Goal: Task Accomplishment & Management: Use online tool/utility

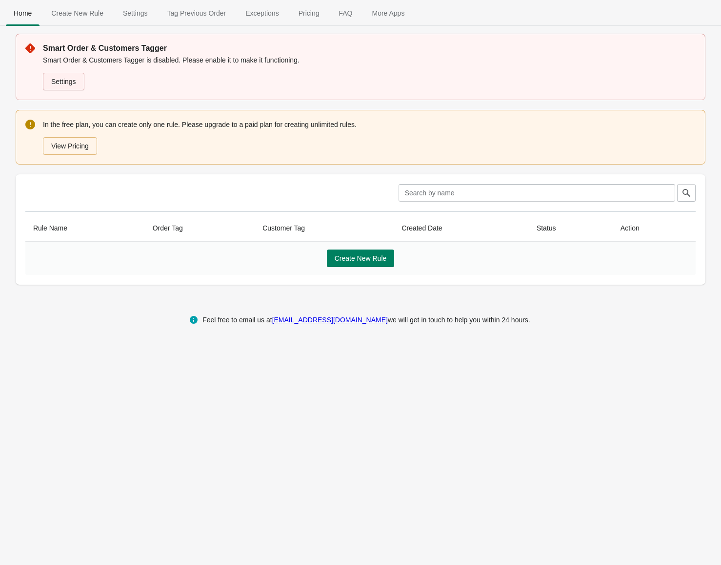
click at [70, 81] on link "Settings" at bounding box center [63, 82] width 41 height 18
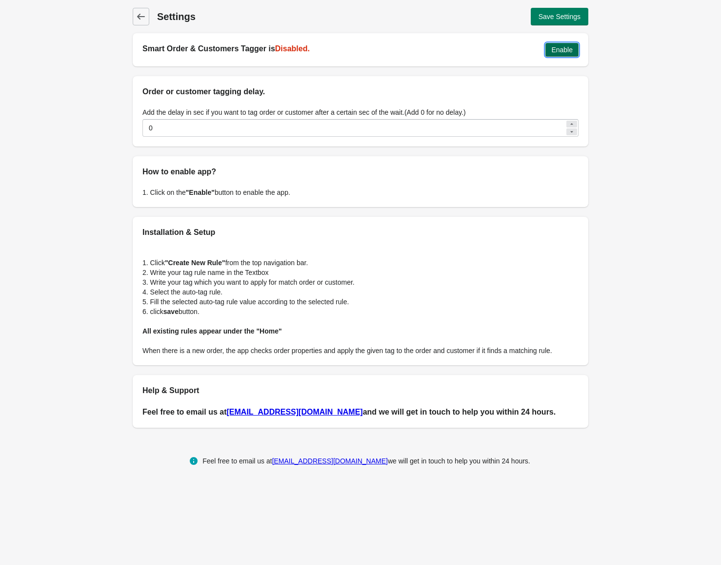
click at [568, 50] on span "Enable" at bounding box center [561, 50] width 21 height 8
click at [144, 16] on icon at bounding box center [141, 17] width 10 height 10
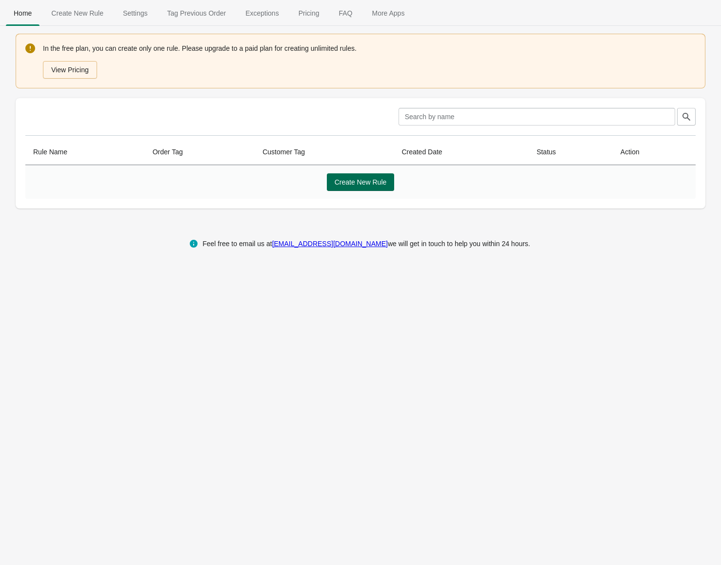
click at [360, 186] on span "Create New Rule" at bounding box center [361, 182] width 52 height 8
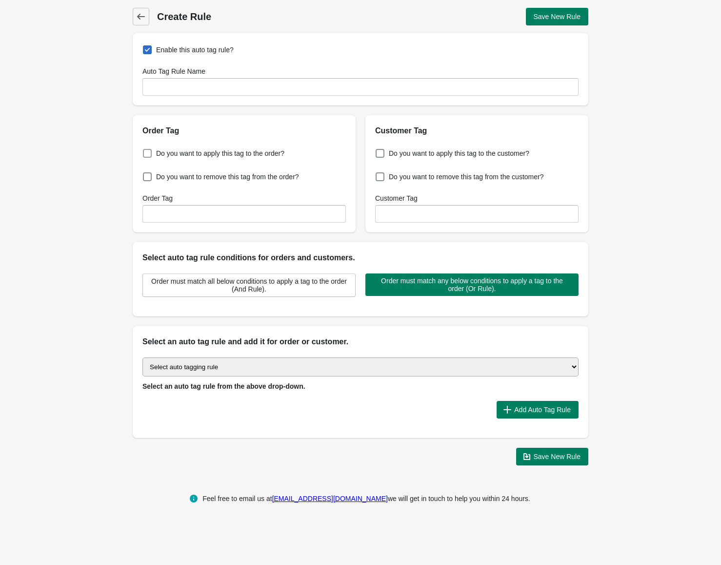
click at [193, 156] on span "Do you want to apply this tag to the order?" at bounding box center [220, 153] width 128 height 10
click at [145, 151] on input "Do you want to apply this tag to the order?" at bounding box center [145, 150] width 0 height 0
checkbox input "true"
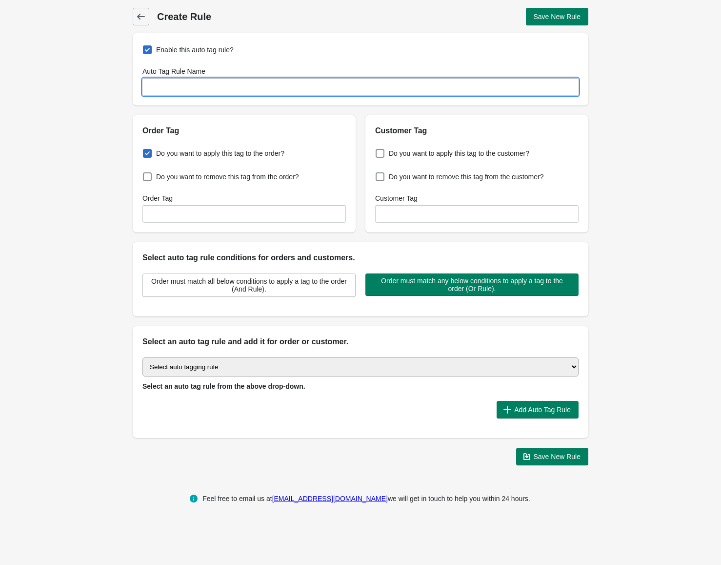
click at [175, 93] on input "Auto Tag Rule Name" at bounding box center [360, 87] width 436 height 18
type input "Auto Order Tagger"
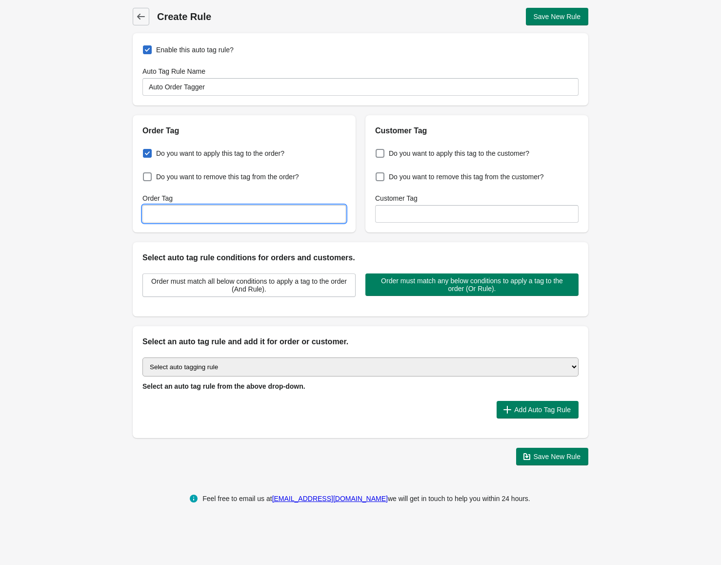
click at [169, 218] on input "Order Tag" at bounding box center [243, 214] width 203 height 18
drag, startPoint x: 286, startPoint y: 373, endPoint x: 294, endPoint y: 372, distance: 8.4
click at [288, 371] on select "Select auto tagging rule Tag by order amount Tag based on the order count (Volu…" at bounding box center [360, 366] width 436 height 19
select select "7"
click at [142, 357] on select "Select auto tagging rule Tag by order amount Tag based on the order count (Volu…" at bounding box center [360, 366] width 436 height 19
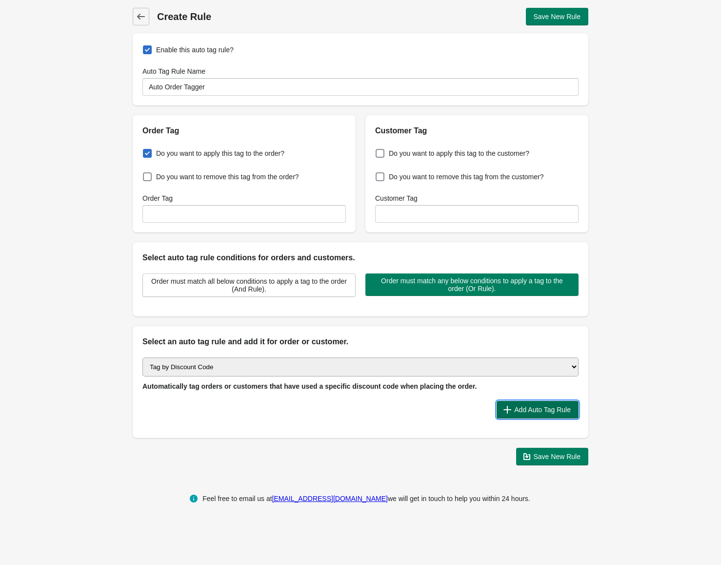
click at [529, 406] on span "Add Auto Tag Rule" at bounding box center [542, 410] width 57 height 8
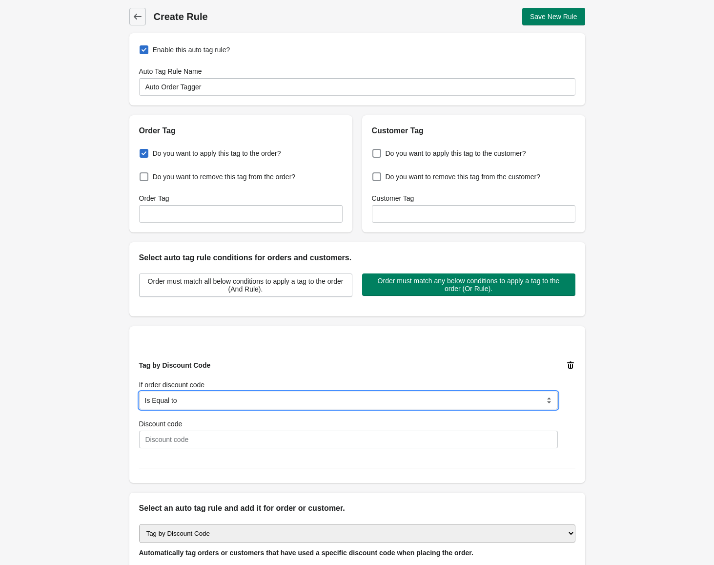
click at [242, 398] on select "Is Equal to Contain Is not Equal to Does not contain Is using any discount code…" at bounding box center [348, 400] width 419 height 18
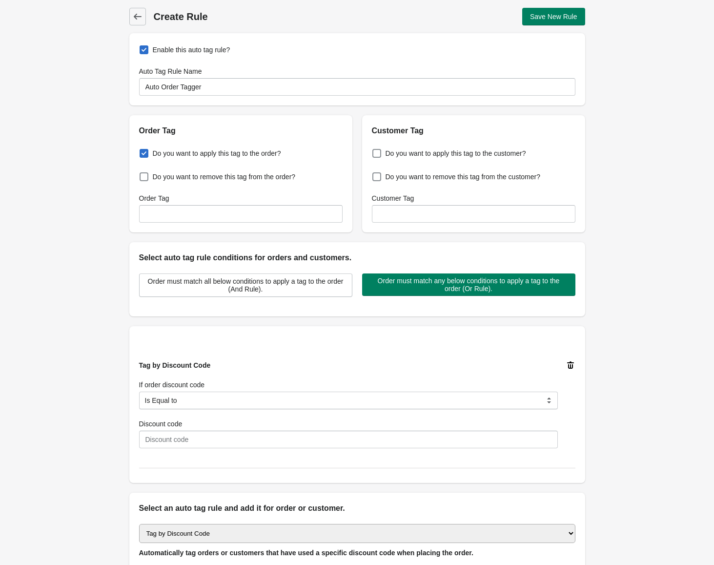
click at [272, 365] on div "Tag by Discount Code If order discount code Is Equal to Contain Is not Equal to…" at bounding box center [348, 404] width 419 height 88
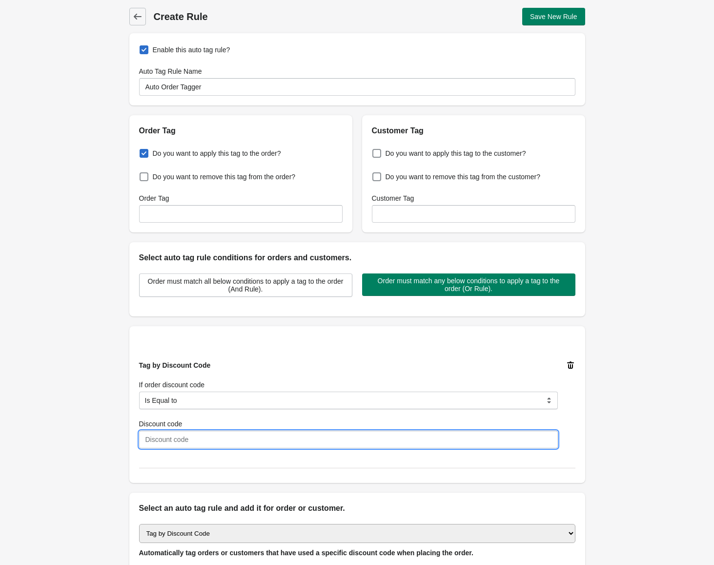
click at [193, 445] on input "Discount code" at bounding box center [348, 439] width 419 height 18
click at [208, 435] on input "Discount code" at bounding box center [348, 439] width 419 height 18
type input "youtv50"
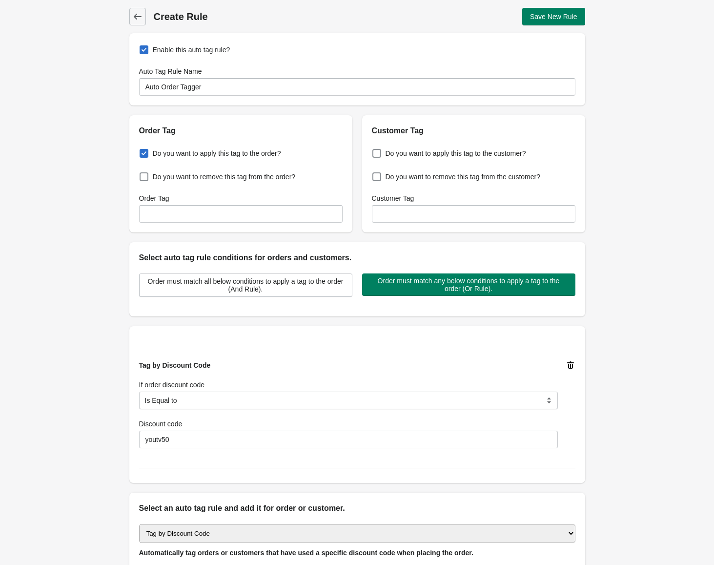
click at [630, 365] on div "Back Create Rule Save New Rule Enable this auto tag rule? Auto Tag Rule Name Au…" at bounding box center [357, 319] width 714 height 639
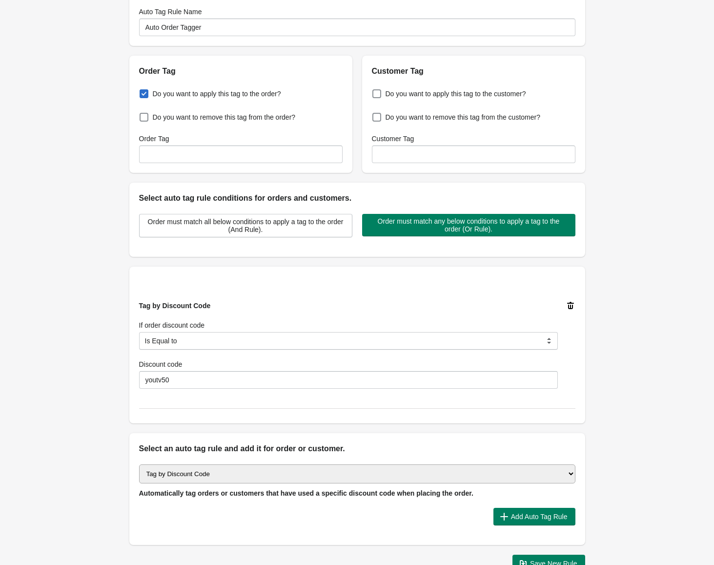
scroll to position [98, 0]
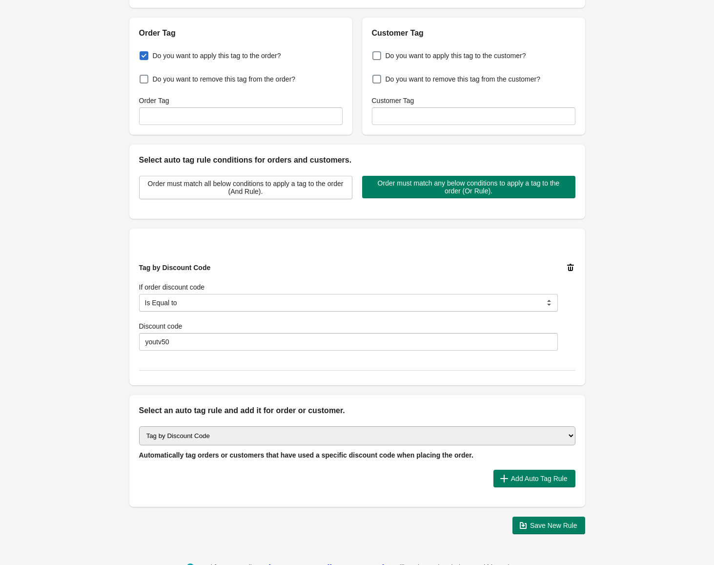
drag, startPoint x: 626, startPoint y: 351, endPoint x: 651, endPoint y: 421, distance: 74.5
click at [651, 421] on div "Back Create Rule Save New Rule Enable this auto tag rule? Auto Tag Rule Name Au…" at bounding box center [357, 221] width 714 height 639
click at [170, 118] on input "Order Tag" at bounding box center [240, 116] width 203 height 18
type input "youtv50"
click at [623, 97] on div "Back Create Rule Save New Rule Enable this auto tag rule? Auto Tag Rule Name Au…" at bounding box center [357, 221] width 714 height 639
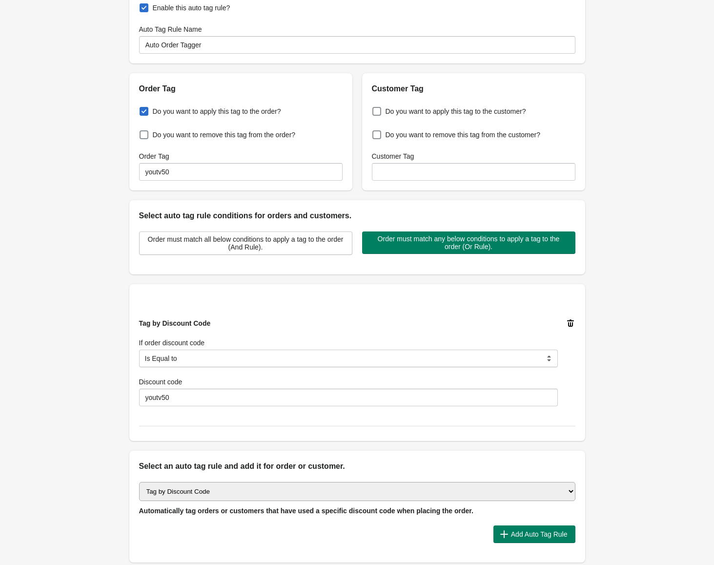
scroll to position [0, 0]
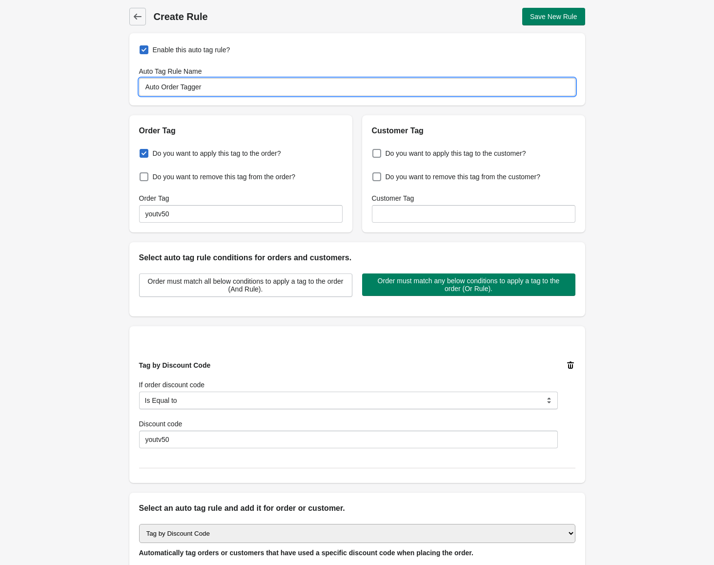
click at [213, 87] on input "Auto Order Tagger" at bounding box center [357, 87] width 436 height 18
type input "[DOMAIN_NAME] Promo - No Choc"
click at [187, 216] on input "youtv50" at bounding box center [240, 214] width 203 height 18
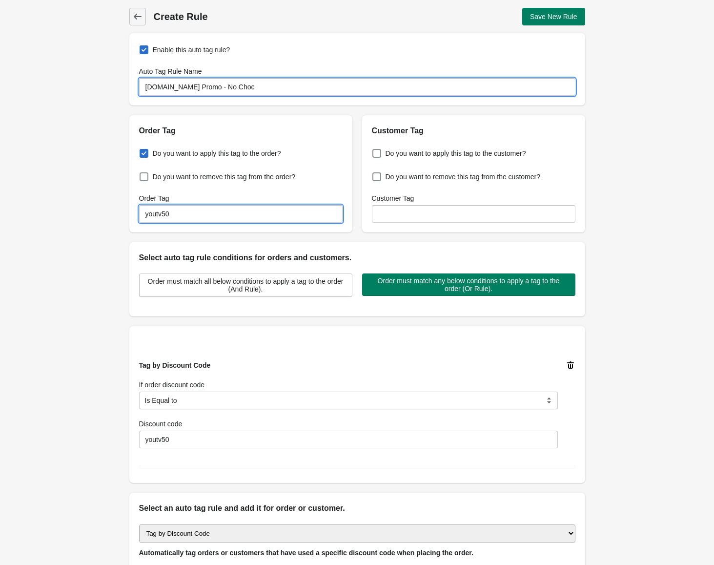
click at [187, 216] on input "youtv50" at bounding box center [240, 214] width 203 height 18
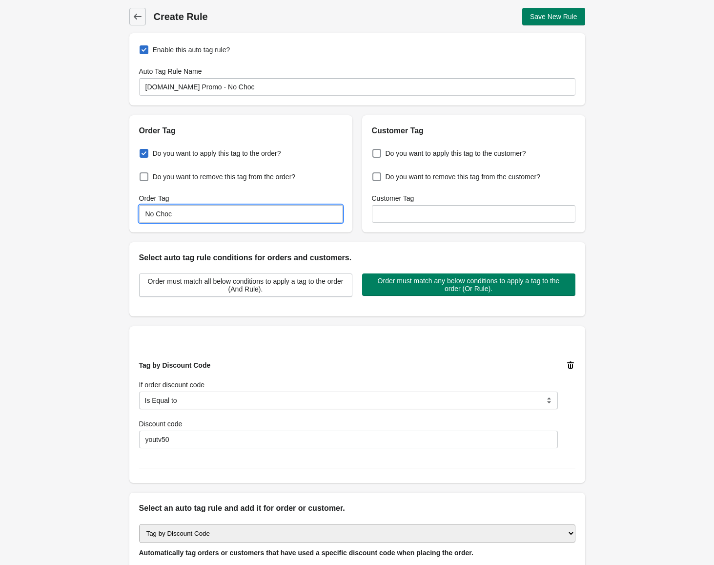
click at [159, 215] on input "No Choc" at bounding box center [240, 214] width 203 height 18
type input "NoChoc"
click at [80, 274] on div "Back Create Rule Save New Rule Enable this auto tag rule? Auto Tag Rule Name [D…" at bounding box center [357, 319] width 714 height 639
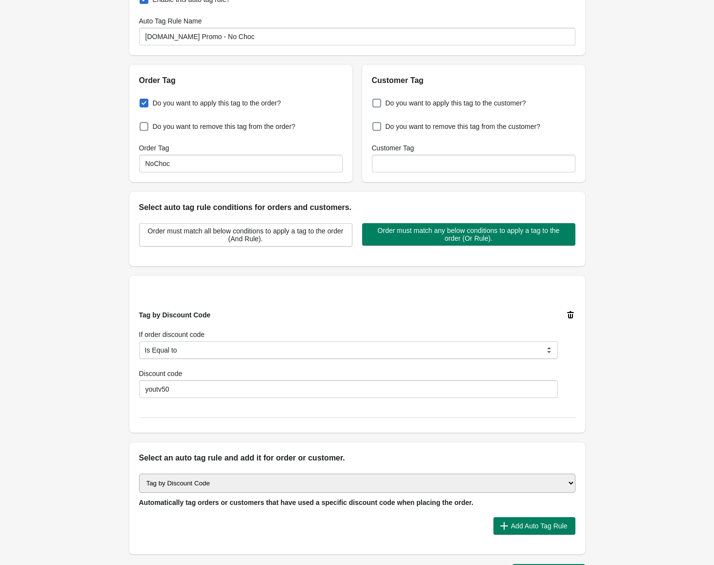
scroll to position [125, 0]
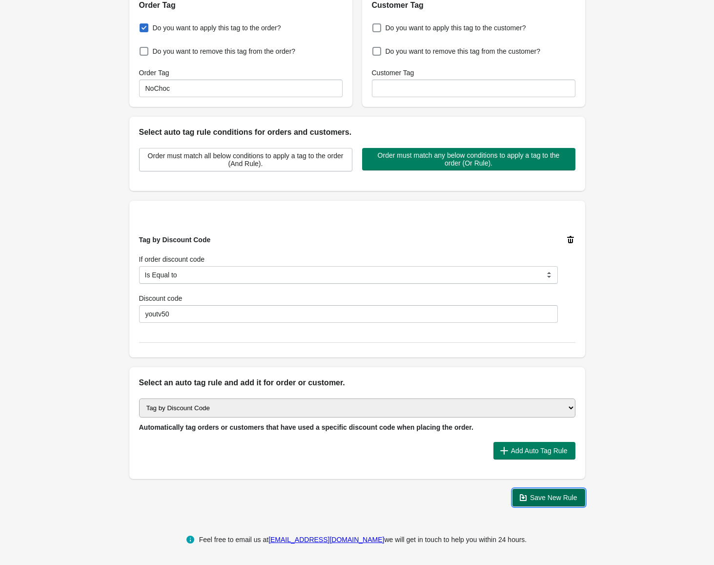
click at [560, 498] on span "Save New Rule" at bounding box center [553, 497] width 47 height 8
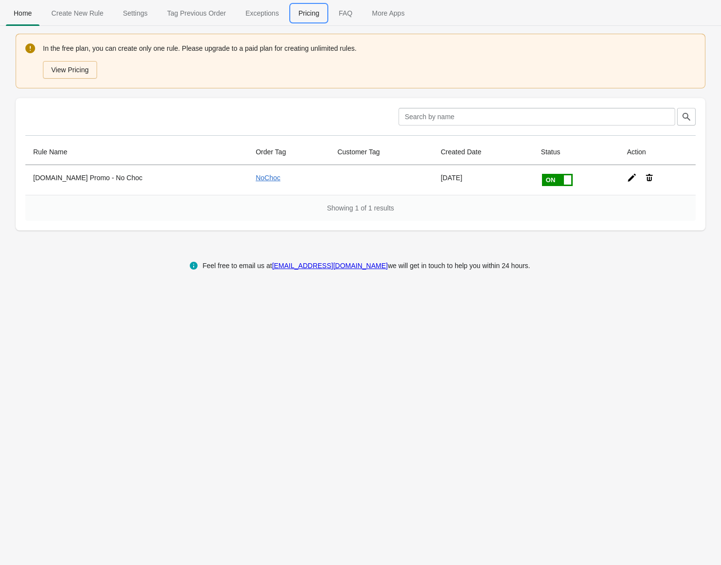
click at [295, 4] on span "Pricing" at bounding box center [309, 13] width 37 height 18
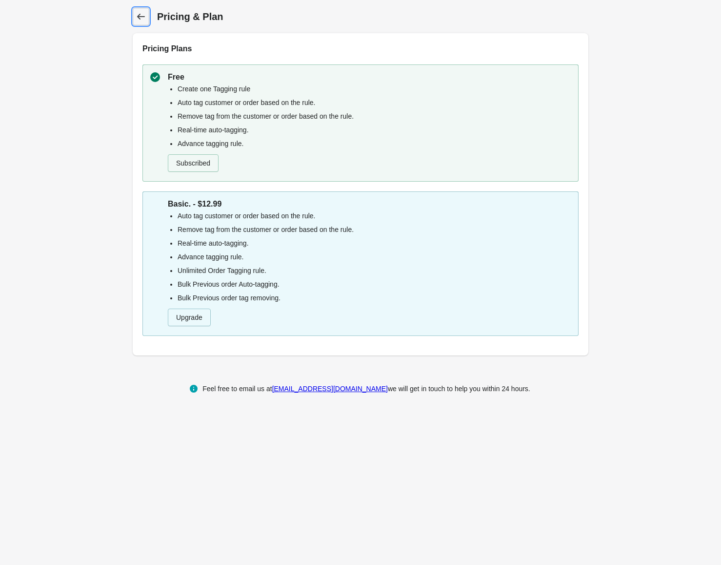
click at [142, 22] on span "Back" at bounding box center [141, 17] width 14 height 14
